Goal: Navigation & Orientation: Find specific page/section

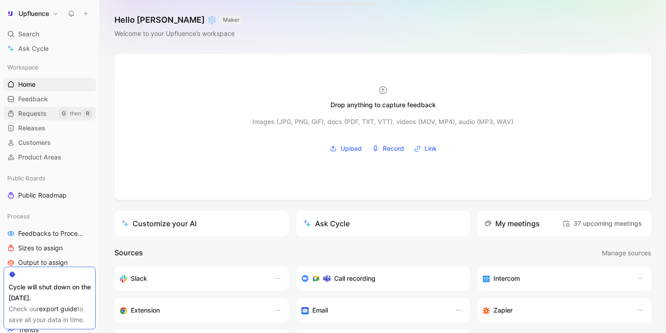
click at [46, 107] on link "Requests G then R" at bounding box center [50, 114] width 92 height 14
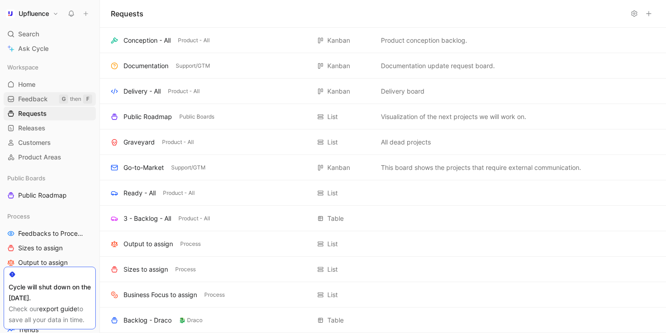
click at [51, 99] on link "Feedback G then F" at bounding box center [50, 99] width 92 height 14
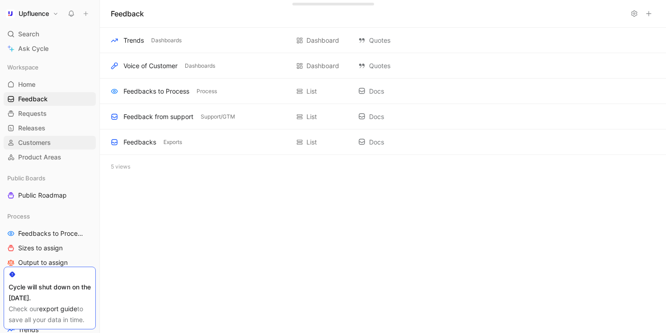
click at [47, 143] on span "Customers" at bounding box center [34, 142] width 33 height 9
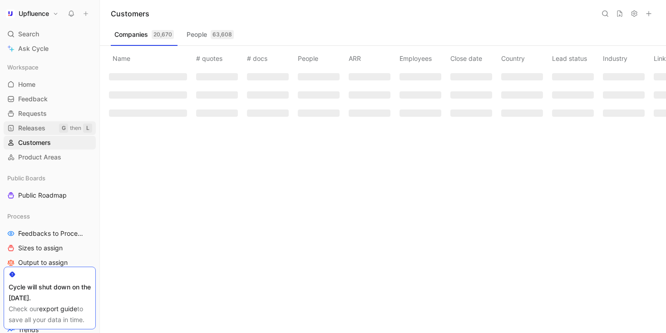
click at [47, 127] on link "Releases G then L" at bounding box center [50, 128] width 92 height 14
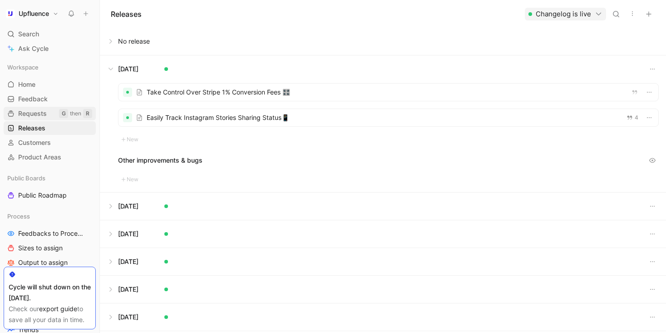
click at [46, 114] on span "Requests" at bounding box center [32, 113] width 29 height 9
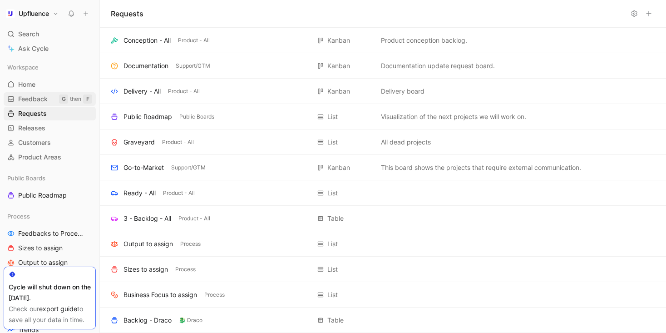
click at [46, 101] on span "Feedback" at bounding box center [33, 98] width 30 height 9
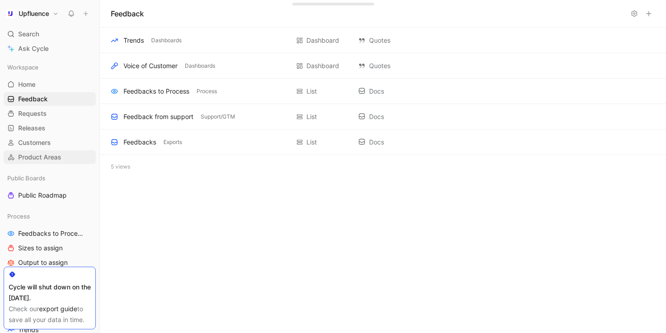
scroll to position [65, 0]
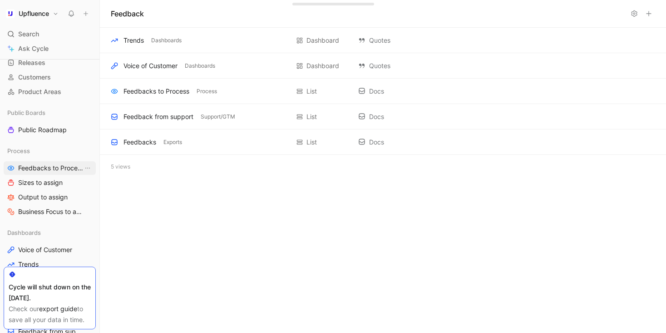
click at [45, 166] on span "Feedbacks to Process" at bounding box center [50, 167] width 65 height 9
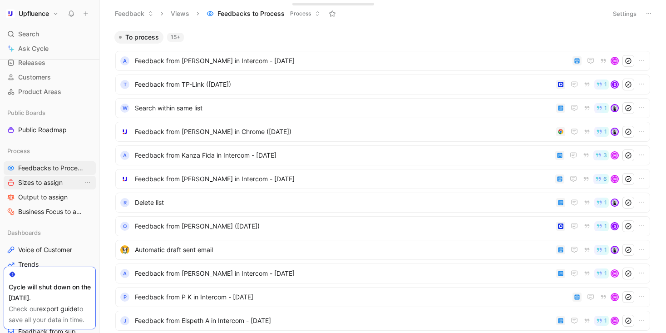
click at [54, 179] on span "Sizes to assign" at bounding box center [40, 182] width 44 height 9
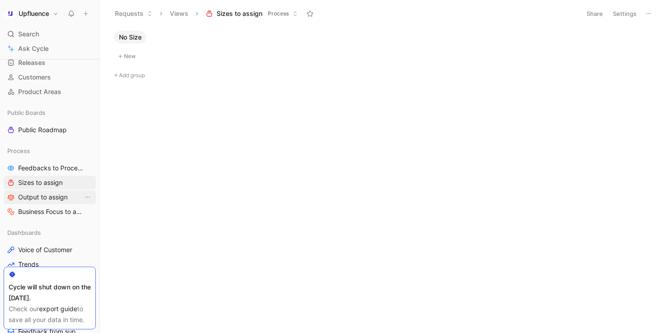
click at [53, 194] on span "Output to assign" at bounding box center [42, 197] width 49 height 9
click at [55, 213] on span "Business Focus to assign" at bounding box center [50, 211] width 65 height 9
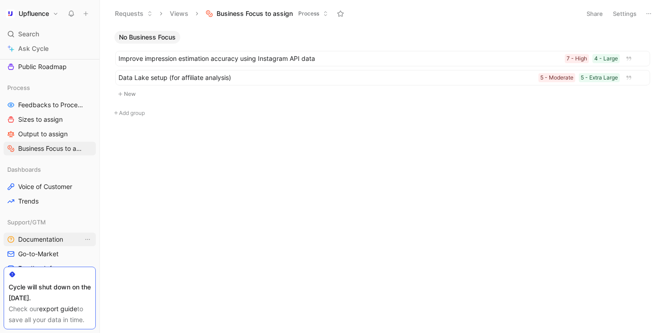
scroll to position [200, 0]
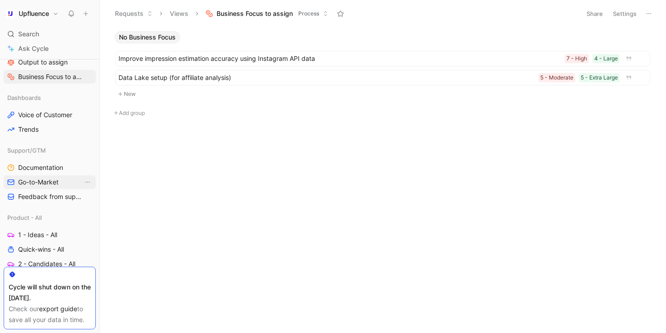
click at [55, 175] on link "Go-to-Market" at bounding box center [50, 182] width 92 height 14
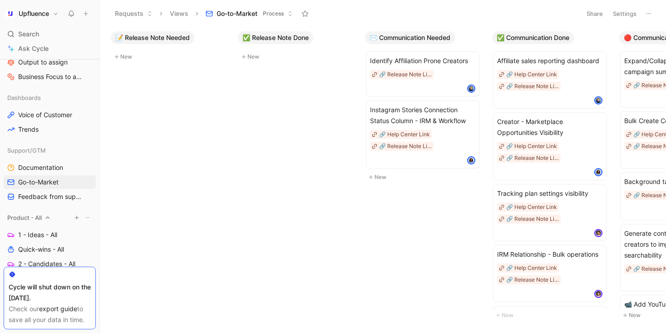
scroll to position [267, 0]
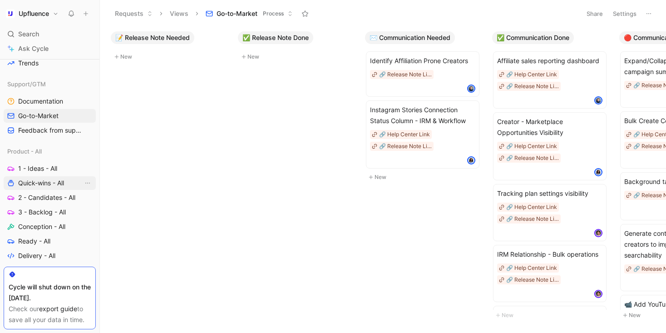
click at [56, 188] on link "Quick-wins - All" at bounding box center [50, 183] width 92 height 14
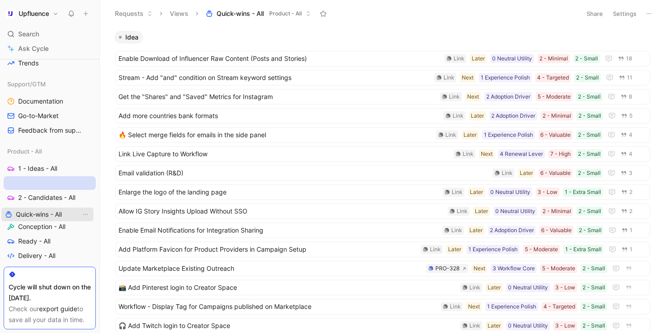
drag, startPoint x: 56, startPoint y: 183, endPoint x: 54, endPoint y: 214, distance: 31.4
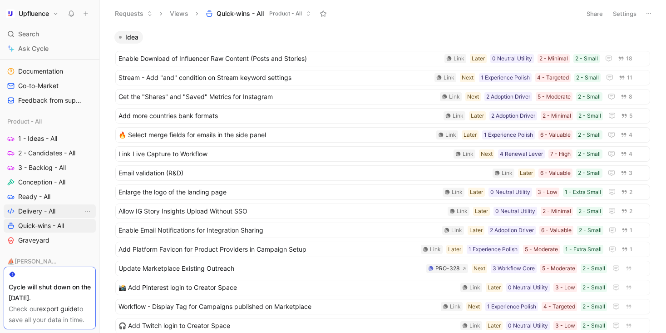
scroll to position [300, 0]
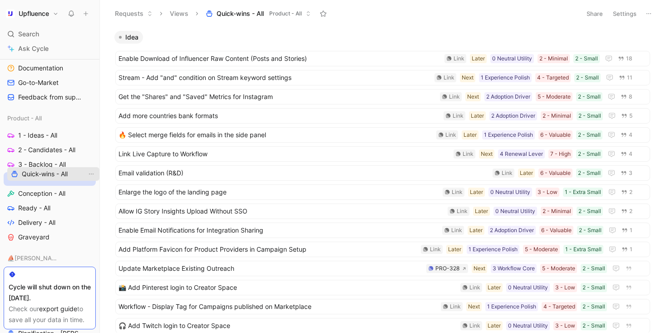
drag, startPoint x: 49, startPoint y: 223, endPoint x: 52, endPoint y: 175, distance: 48.3
click at [52, 175] on div "Workspace Home G then H Feedback G then F Requests G then R Releases G then L C…" at bounding box center [50, 144] width 92 height 767
click at [55, 147] on span "2 - Candidates - All" at bounding box center [46, 149] width 57 height 9
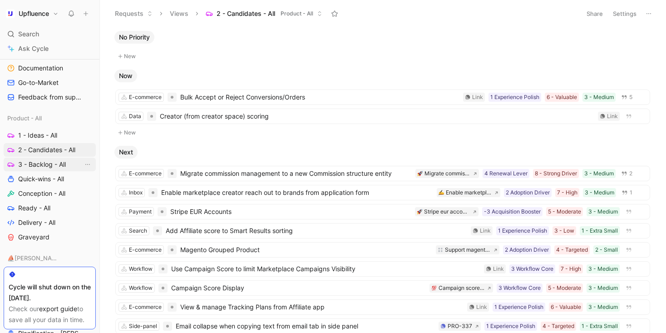
click at [48, 163] on span "3 - Backlog - All" at bounding box center [42, 164] width 48 height 9
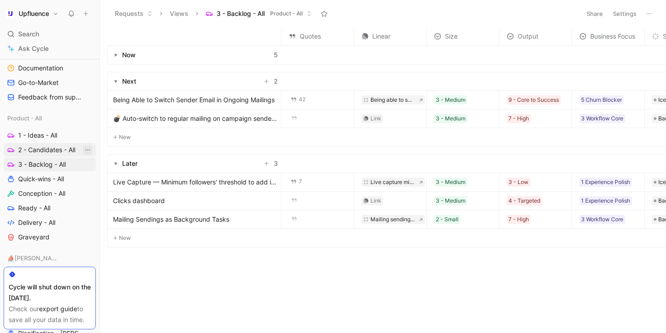
click at [67, 146] on span "2 - Candidates - All" at bounding box center [46, 149] width 57 height 9
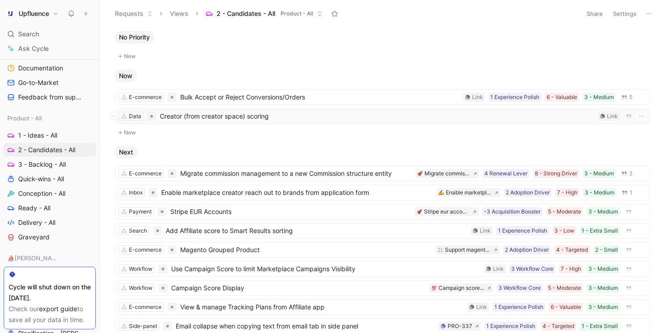
click at [272, 114] on span "Creator (from creator space) scoring" at bounding box center [377, 116] width 435 height 11
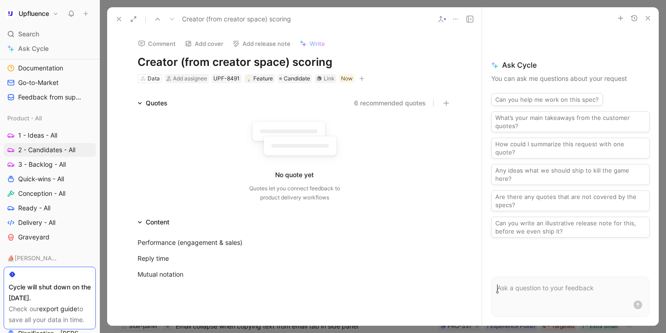
click at [297, 59] on h1 "Creator (from creator space) scoring" at bounding box center [295, 62] width 314 height 15
click at [337, 62] on h1 "Creator (from creator space) Scoring" at bounding box center [295, 62] width 314 height 15
click at [117, 19] on icon at bounding box center [118, 18] width 7 height 7
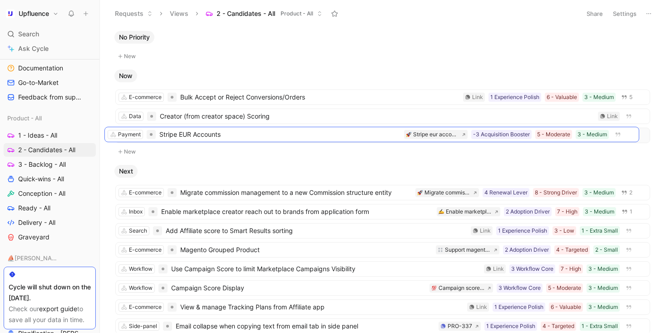
drag, startPoint x: 297, startPoint y: 211, endPoint x: 286, endPoint y: 134, distance: 77.1
